Goal: Transaction & Acquisition: Subscribe to service/newsletter

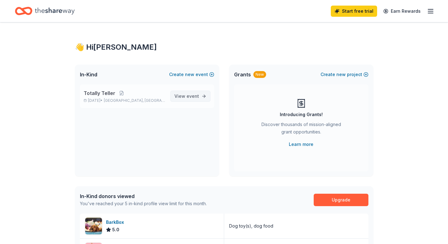
click at [196, 94] on span "event" at bounding box center [192, 96] width 12 height 5
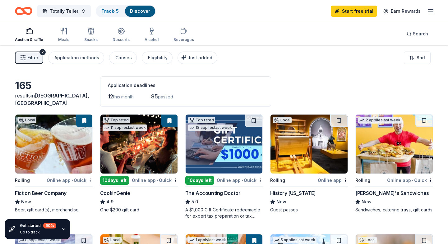
click at [127, 166] on img at bounding box center [138, 144] width 77 height 59
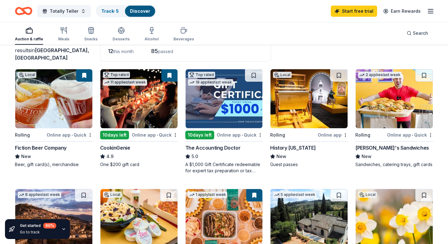
scroll to position [55, 0]
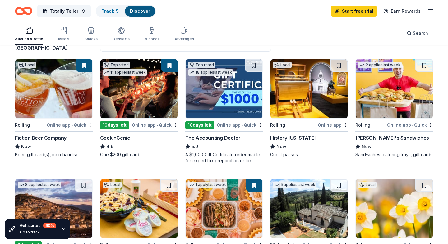
click at [37, 92] on img at bounding box center [53, 88] width 77 height 59
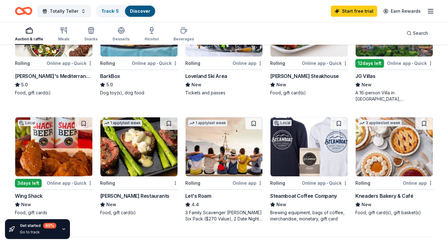
scroll to position [356, 0]
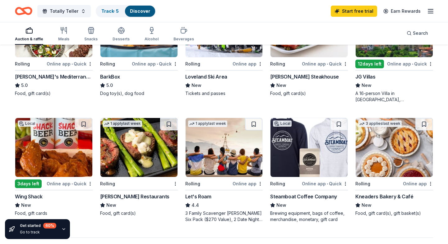
click at [309, 148] on img at bounding box center [308, 147] width 77 height 59
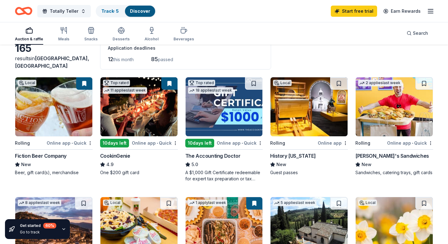
scroll to position [0, 0]
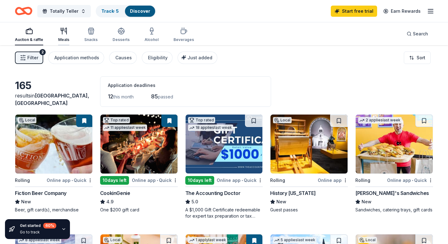
click at [59, 31] on div "button" at bounding box center [63, 30] width 11 height 7
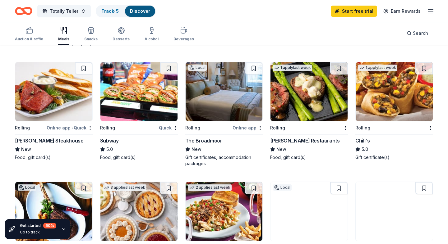
scroll to position [268, 0]
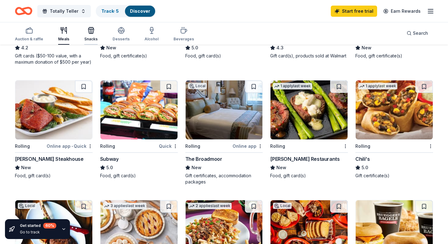
click at [91, 36] on div "Snacks" at bounding box center [90, 34] width 13 height 15
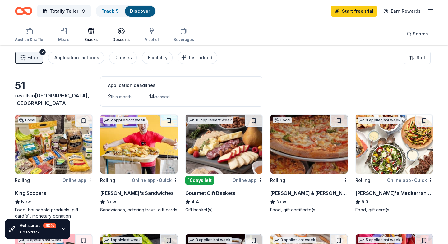
click at [119, 36] on div "Desserts" at bounding box center [120, 34] width 17 height 15
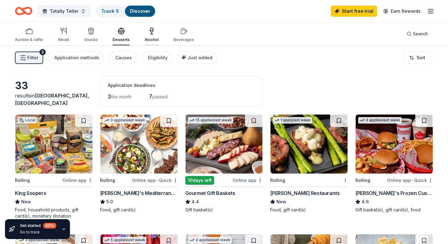
click at [148, 34] on icon "button" at bounding box center [151, 30] width 7 height 7
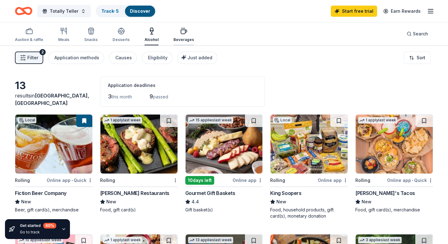
click at [182, 39] on div "Beverages" at bounding box center [183, 39] width 21 height 5
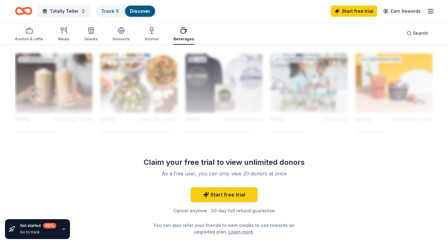
scroll to position [564, 0]
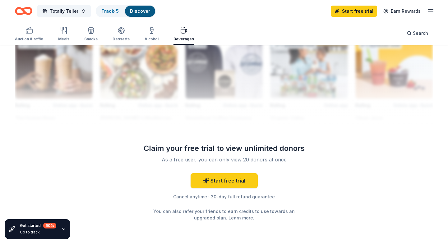
click at [182, 39] on div "Beverages" at bounding box center [183, 39] width 21 height 5
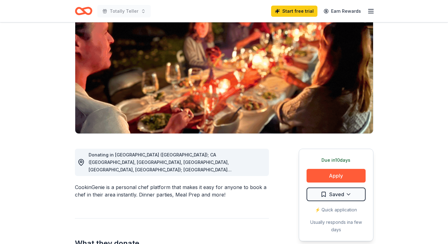
scroll to position [91, 0]
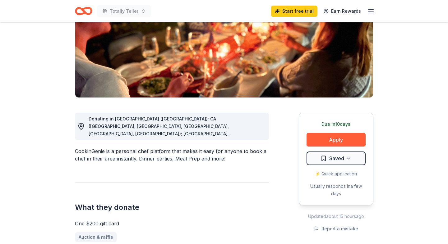
click at [230, 125] on span "Donating in AZ (Maricopa County); CA (Los Angeles County, Riverside County, San…" at bounding box center [171, 193] width 165 height 154
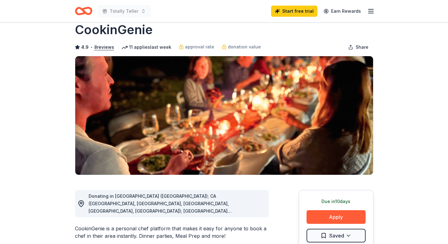
scroll to position [0, 0]
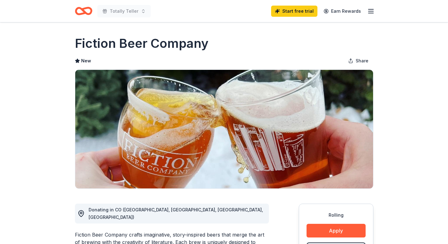
scroll to position [97, 0]
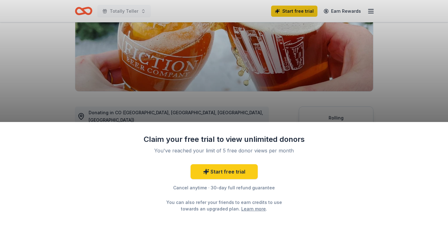
click at [405, 47] on div "Claim your free trial to view unlimited donors You've reached your limit of 5 f…" at bounding box center [224, 122] width 448 height 244
click at [223, 173] on link "Start free trial" at bounding box center [223, 171] width 67 height 15
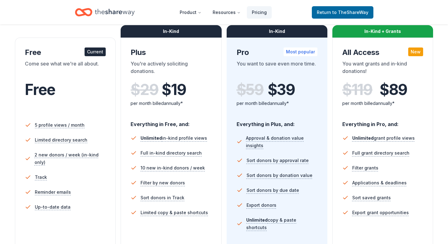
scroll to position [57, 0]
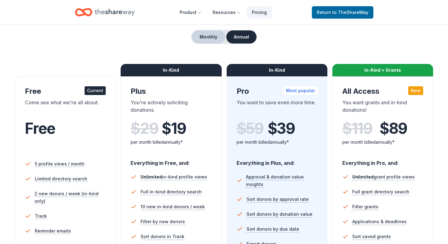
click at [208, 34] on button "Monthly" at bounding box center [208, 36] width 33 height 13
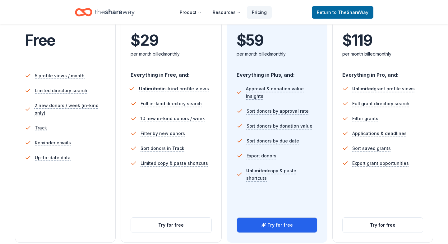
scroll to position [149, 0]
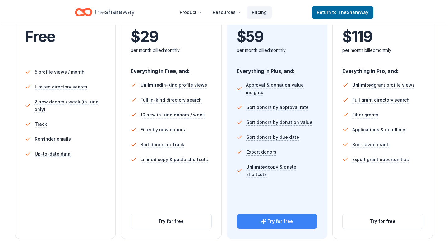
click at [258, 225] on button "Try for free" at bounding box center [277, 221] width 80 height 15
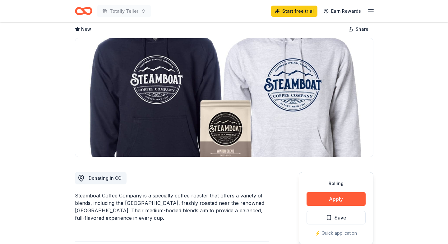
scroll to position [43, 0]
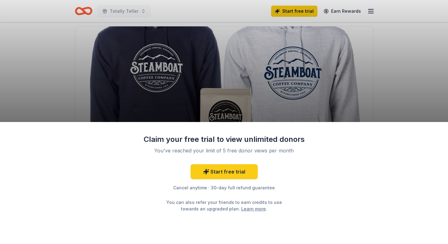
click at [209, 93] on div "Claim your free trial to view unlimited donors You've reached your limit of 5 f…" at bounding box center [224, 122] width 448 height 244
